Goal: Task Accomplishment & Management: Manage account settings

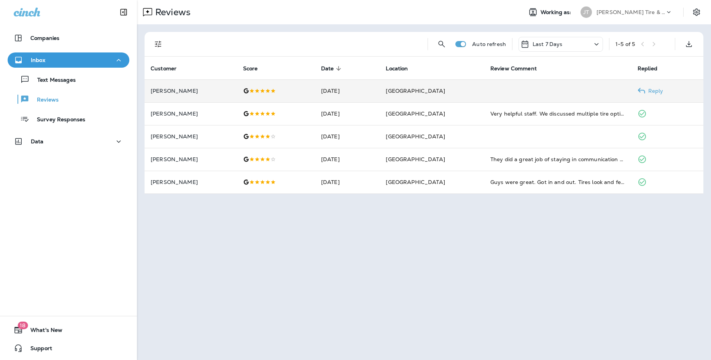
click at [518, 91] on td at bounding box center [557, 91] width 147 height 23
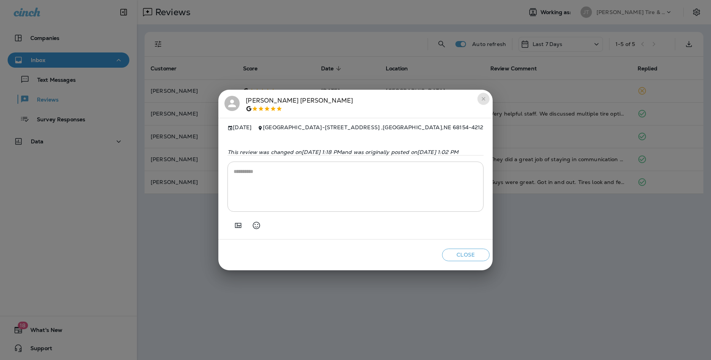
click at [487, 96] on icon "close" at bounding box center [483, 99] width 6 height 6
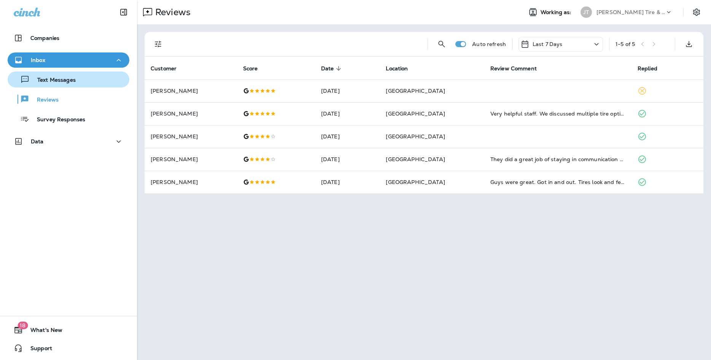
click at [53, 82] on p "Text Messages" at bounding box center [53, 80] width 46 height 7
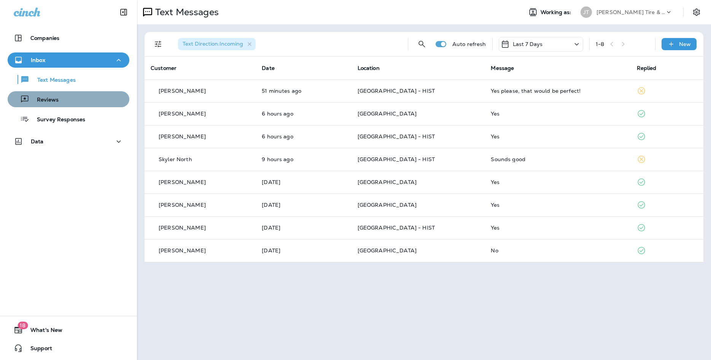
click at [50, 100] on p "Reviews" at bounding box center [43, 100] width 29 height 7
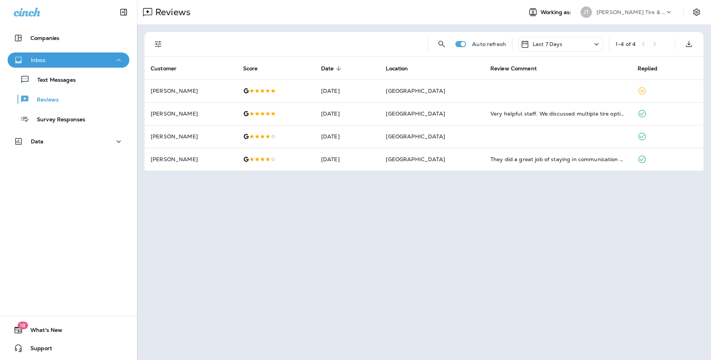
click at [43, 61] on p "Inbox" at bounding box center [38, 60] width 14 height 6
